Goal: Transaction & Acquisition: Download file/media

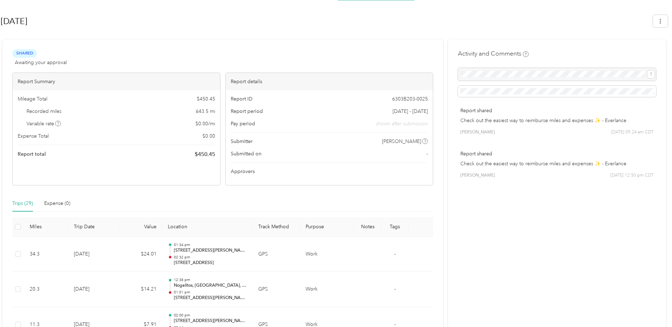
scroll to position [106, 0]
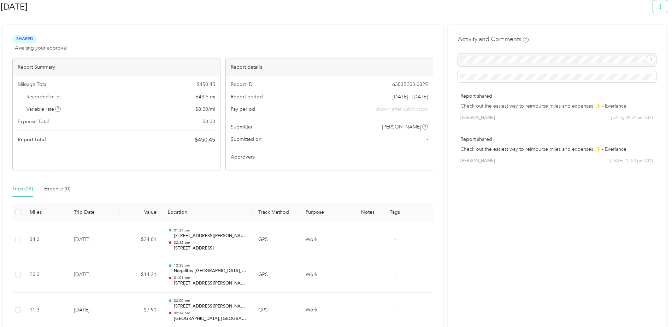
click at [661, 8] on button "button" at bounding box center [660, 6] width 15 height 12
click at [634, 36] on span "Download" at bounding box center [643, 39] width 23 height 7
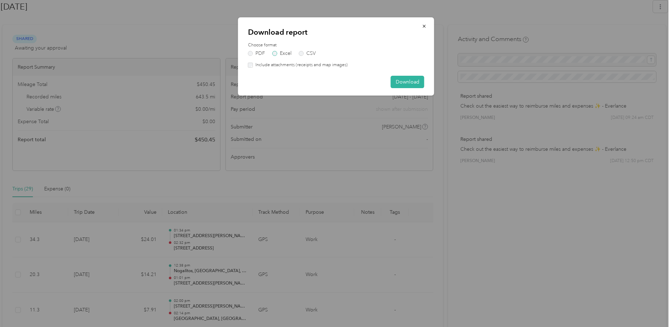
click at [278, 53] on label "Excel" at bounding box center [282, 53] width 19 height 5
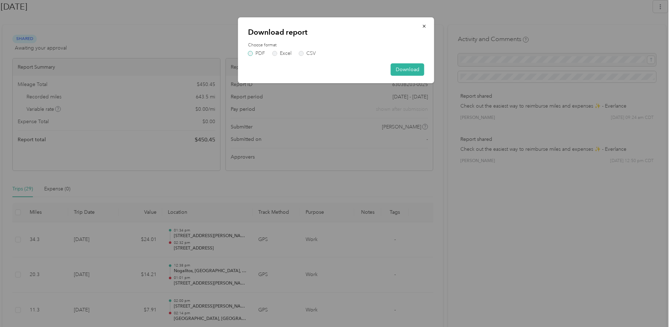
click at [256, 53] on label "PDF" at bounding box center [256, 53] width 17 height 5
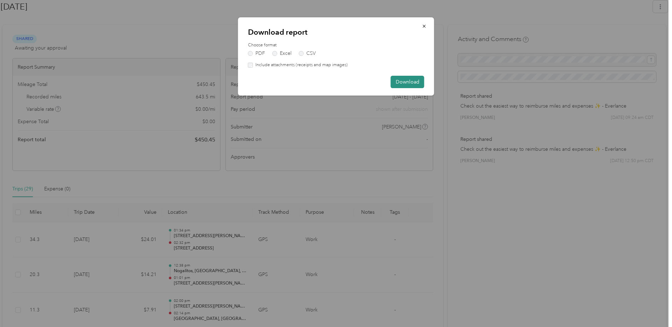
click at [395, 78] on button "Download" at bounding box center [408, 82] width 34 height 12
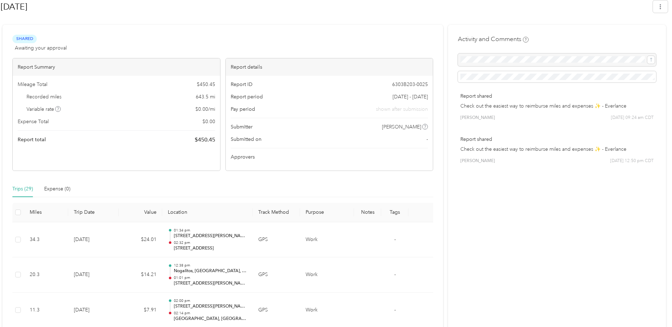
click at [459, 19] on div at bounding box center [334, 21] width 667 height 7
